Goal: Information Seeking & Learning: Find specific fact

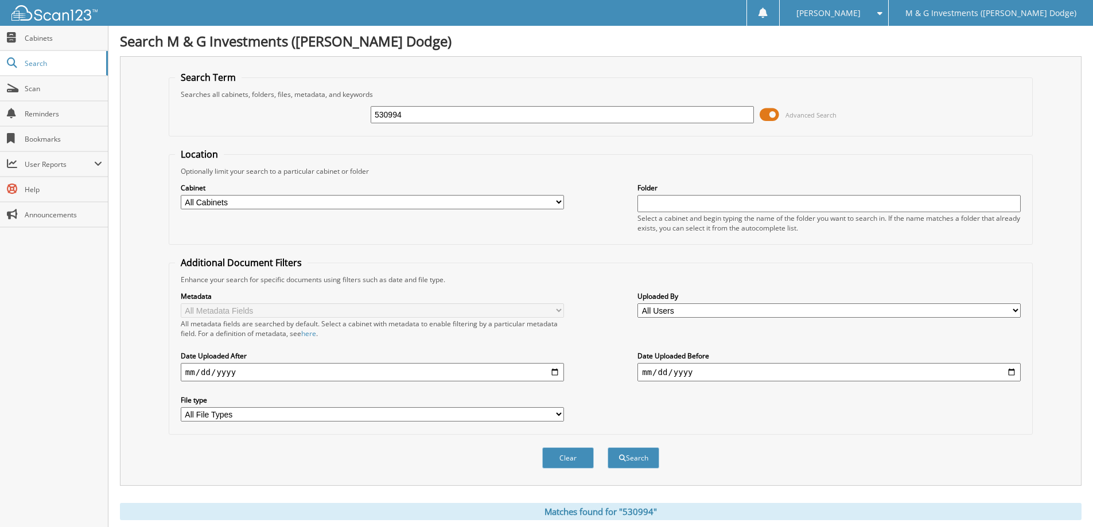
click at [432, 124] on div "530994" at bounding box center [562, 115] width 383 height 20
click at [431, 114] on input "530994" at bounding box center [562, 114] width 383 height 17
type input "551937"
click at [608, 447] on button "Search" at bounding box center [634, 457] width 52 height 21
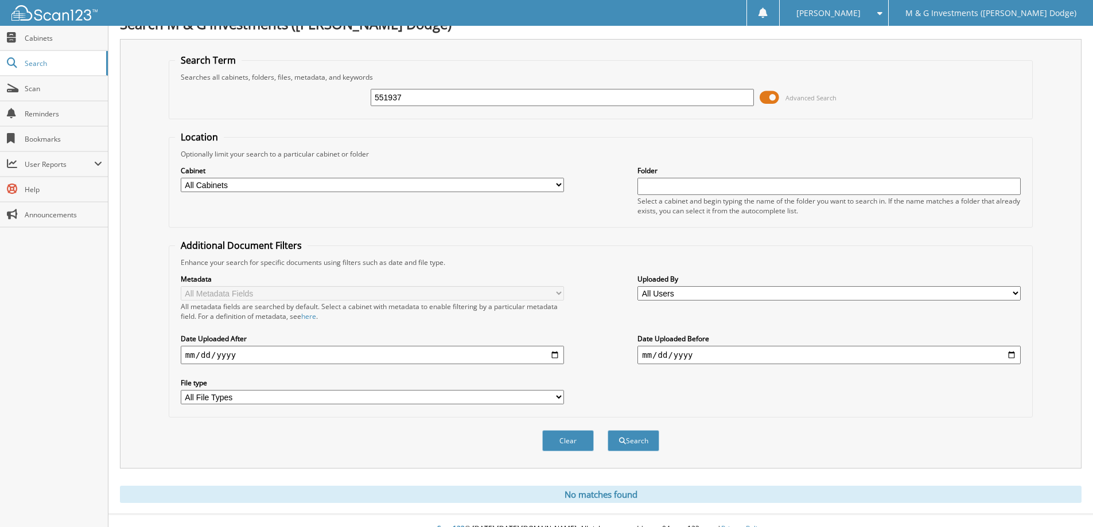
scroll to position [34, 0]
